Goal: Check status: Check status

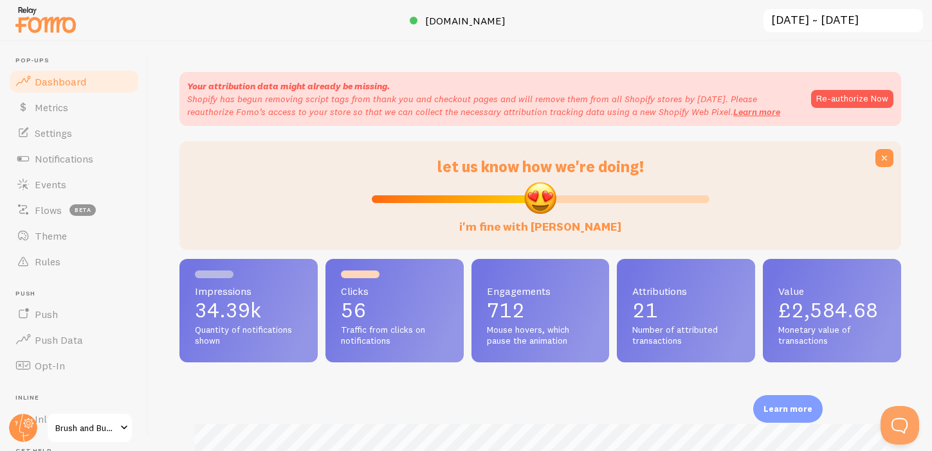
click at [803, 19] on input "[DATE] ~ [DATE]" at bounding box center [843, 21] width 162 height 26
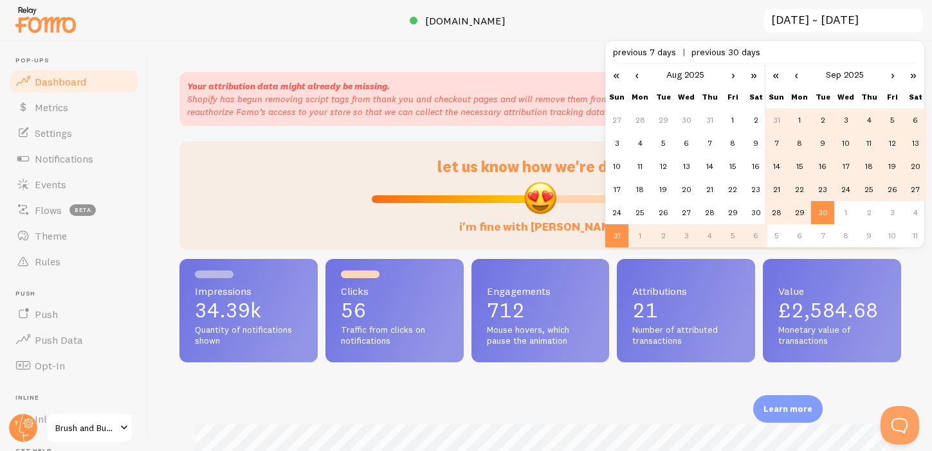
click at [799, 121] on td "1" at bounding box center [799, 120] width 23 height 23
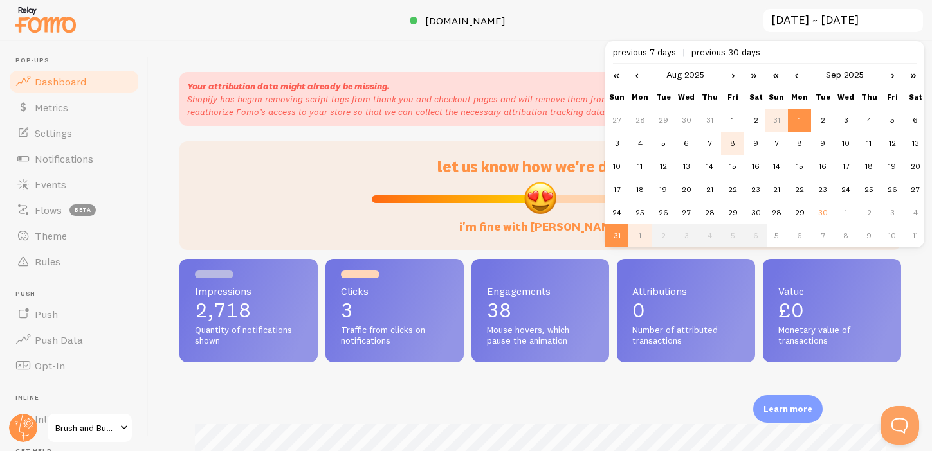
scroll to position [338, 721]
click at [727, 75] on link "›" at bounding box center [732, 75] width 19 height 22
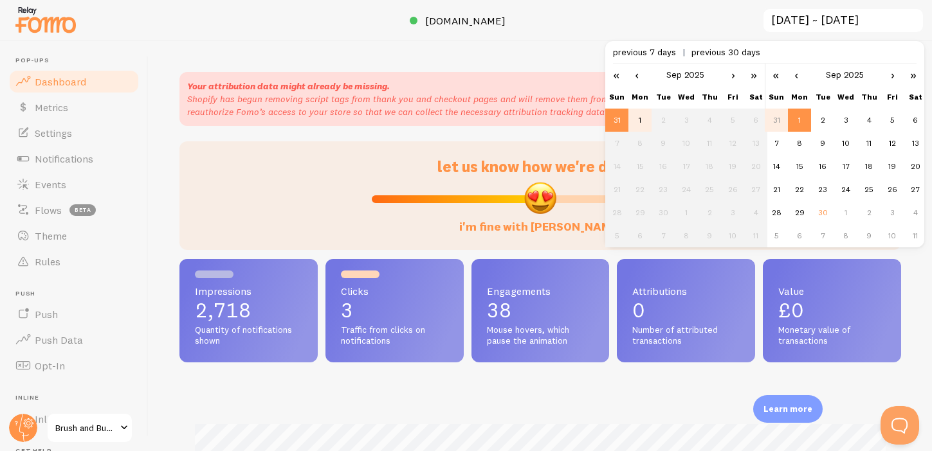
click at [637, 123] on td "1" at bounding box center [639, 120] width 23 height 23
click at [822, 215] on td "30" at bounding box center [822, 212] width 23 height 23
type input "[DATE] ~ [DATE]"
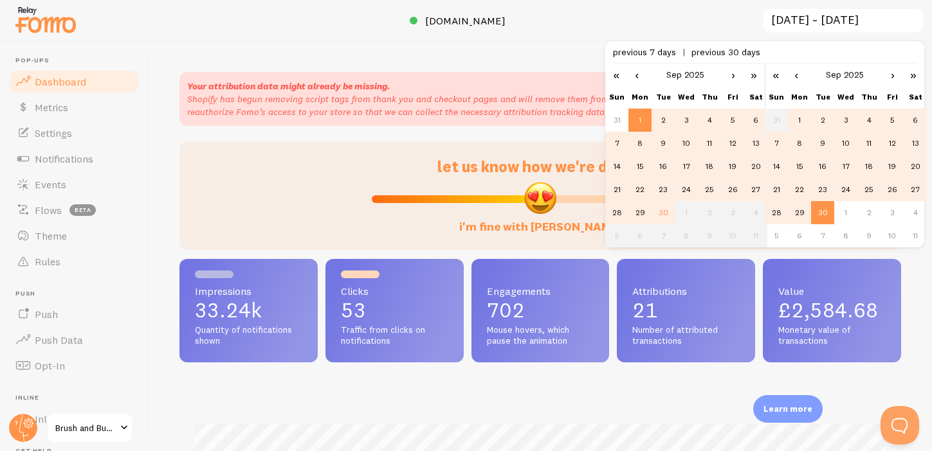
click at [336, 192] on div at bounding box center [275, 196] width 177 height 78
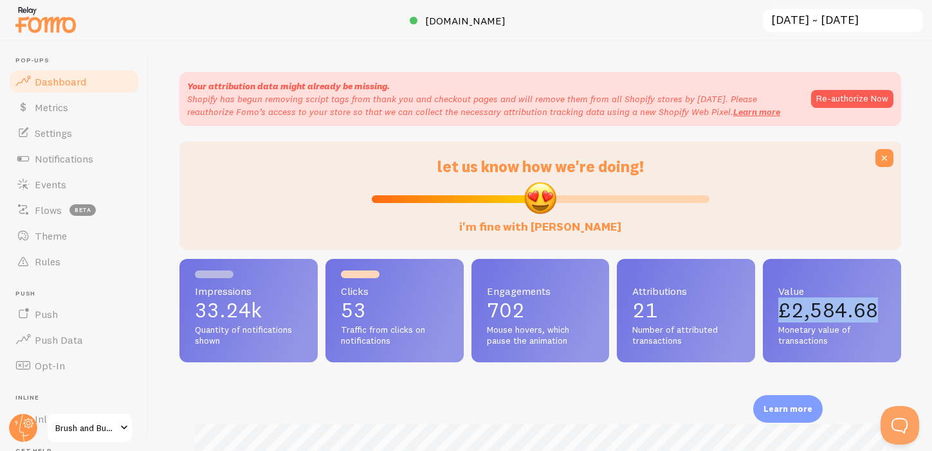
drag, startPoint x: 779, startPoint y: 310, endPoint x: 888, endPoint y: 309, distance: 109.3
click at [888, 309] on div "Value £2,584.68 Monetary value of transactions" at bounding box center [832, 311] width 138 height 104
copy span "£2,584.68"
